Goal: Download file/media

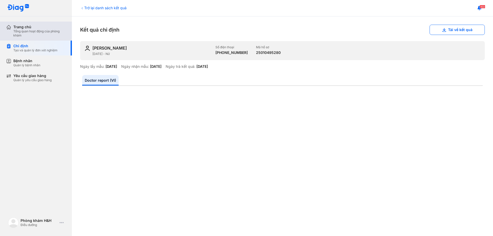
click at [43, 35] on div "Tổng quan hoạt động của phòng khám" at bounding box center [39, 33] width 52 height 8
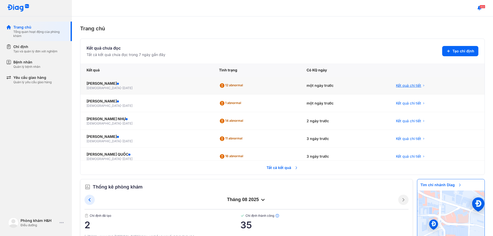
click at [396, 85] on span "Kết quả chi tiết" at bounding box center [408, 85] width 25 height 5
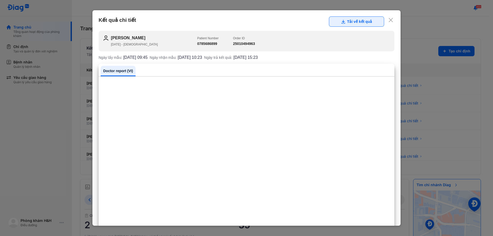
click at [366, 21] on button "Tải về kết quả" at bounding box center [356, 21] width 55 height 10
